Goal: Navigation & Orientation: Find specific page/section

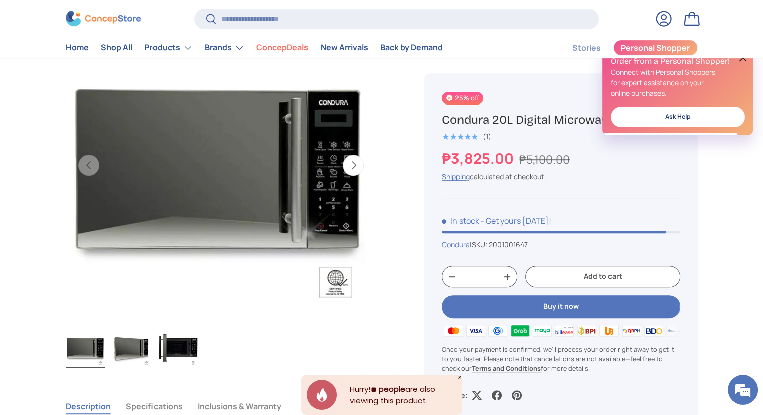
scroll to position [396, 0]
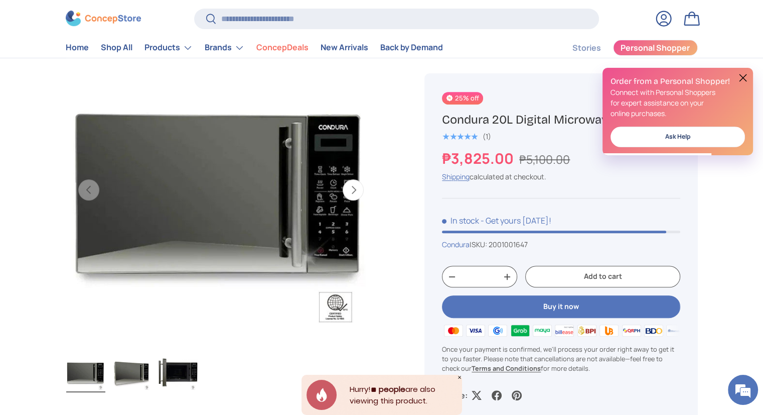
click at [743, 75] on button at bounding box center [743, 78] width 12 height 12
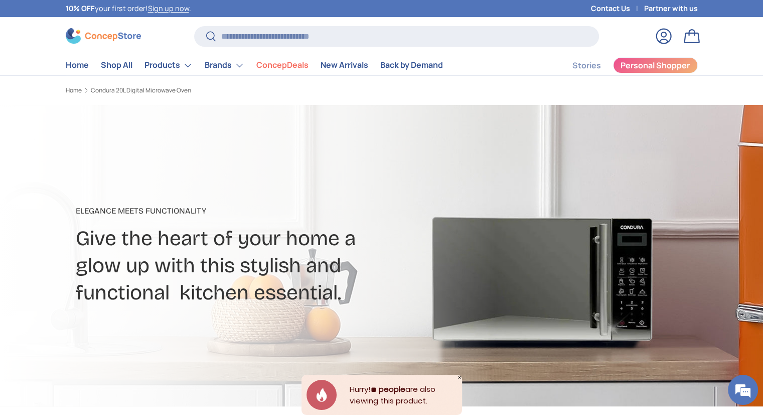
scroll to position [0, 0]
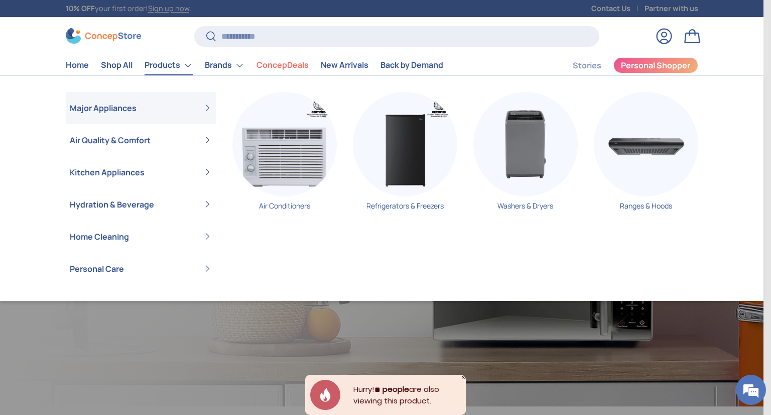
click at [179, 61] on link "Products" at bounding box center [169, 65] width 48 height 20
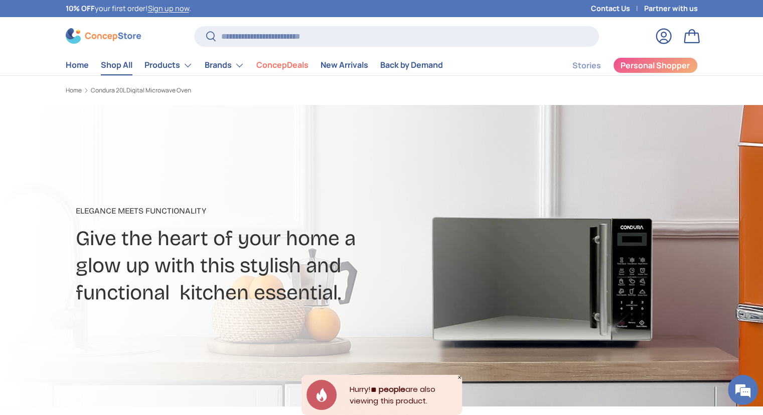
click at [118, 61] on link "Shop All" at bounding box center [117, 65] width 32 height 20
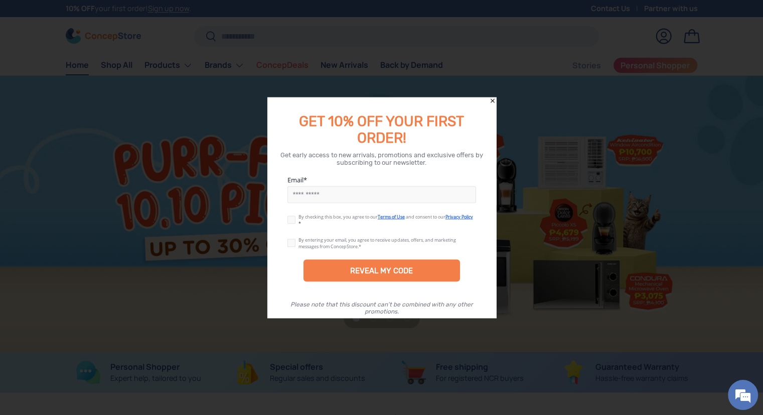
scroll to position [0, 763]
